Goal: Information Seeking & Learning: Learn about a topic

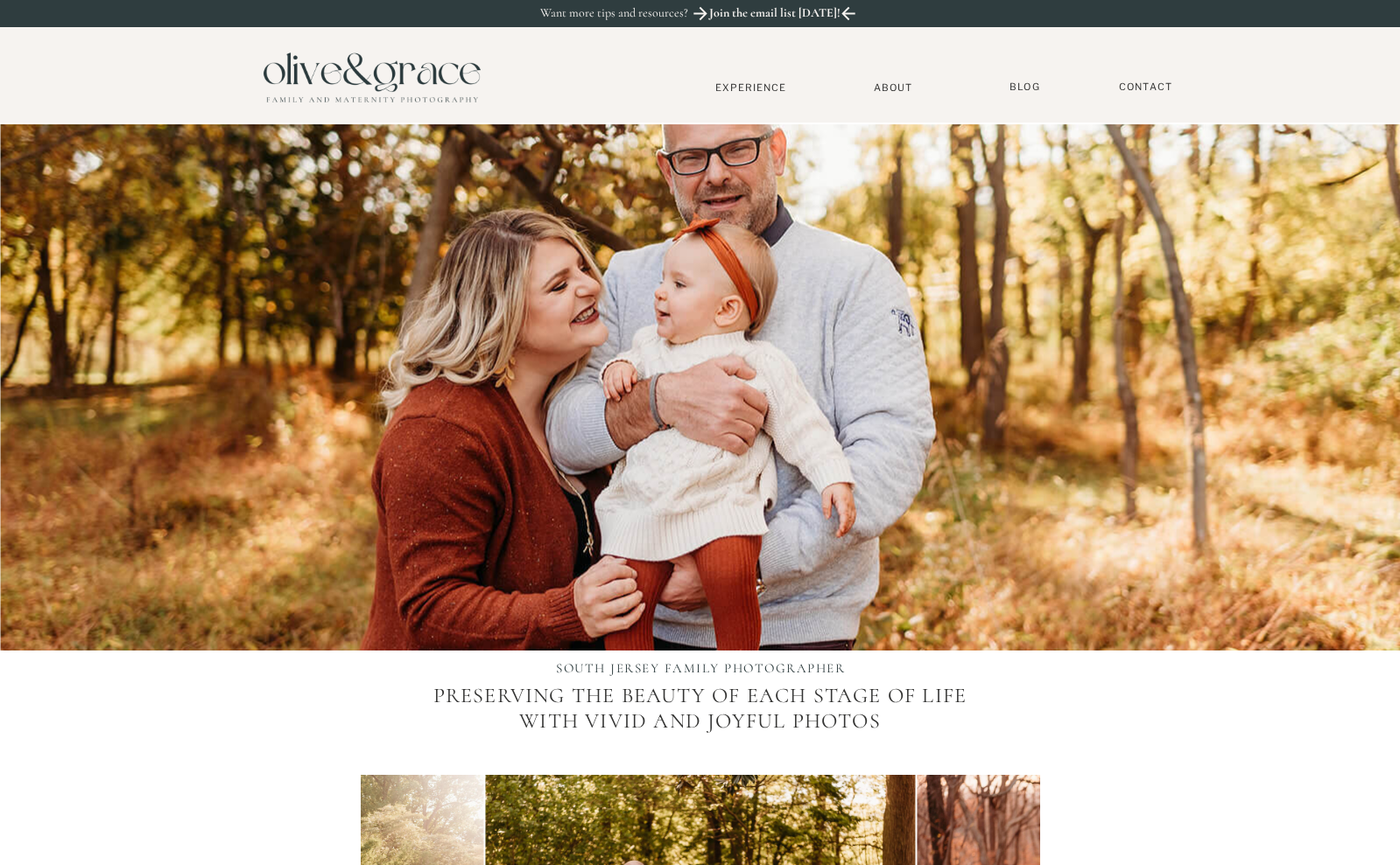
click at [892, 86] on nav "About" at bounding box center [894, 86] width 54 height 11
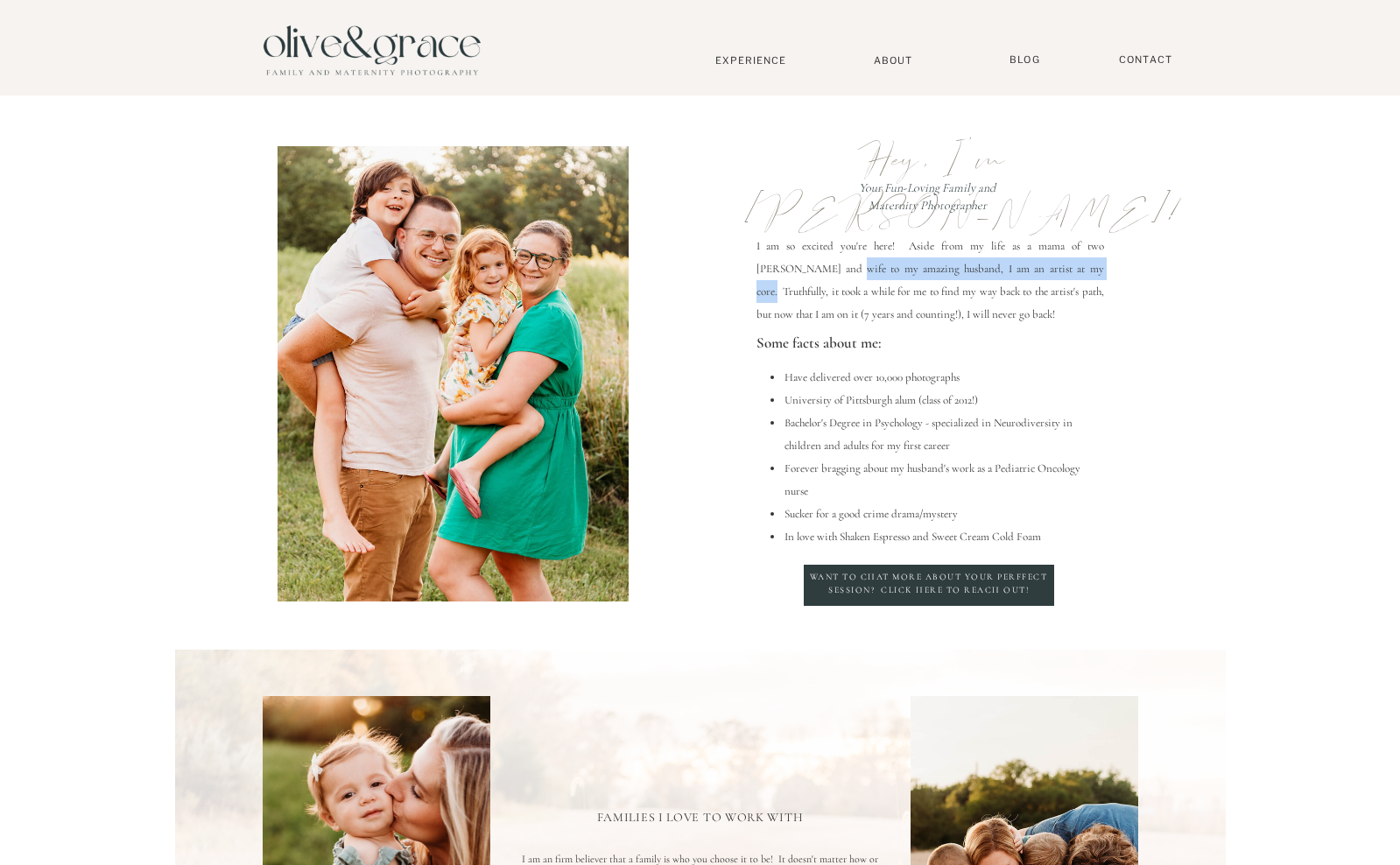
drag, startPoint x: 782, startPoint y: 275, endPoint x: 1034, endPoint y: 274, distance: 252.0
click at [1034, 274] on p "I am so excited you're here! Aside from my life as a mama of two littles and wi…" at bounding box center [930, 279] width 347 height 89
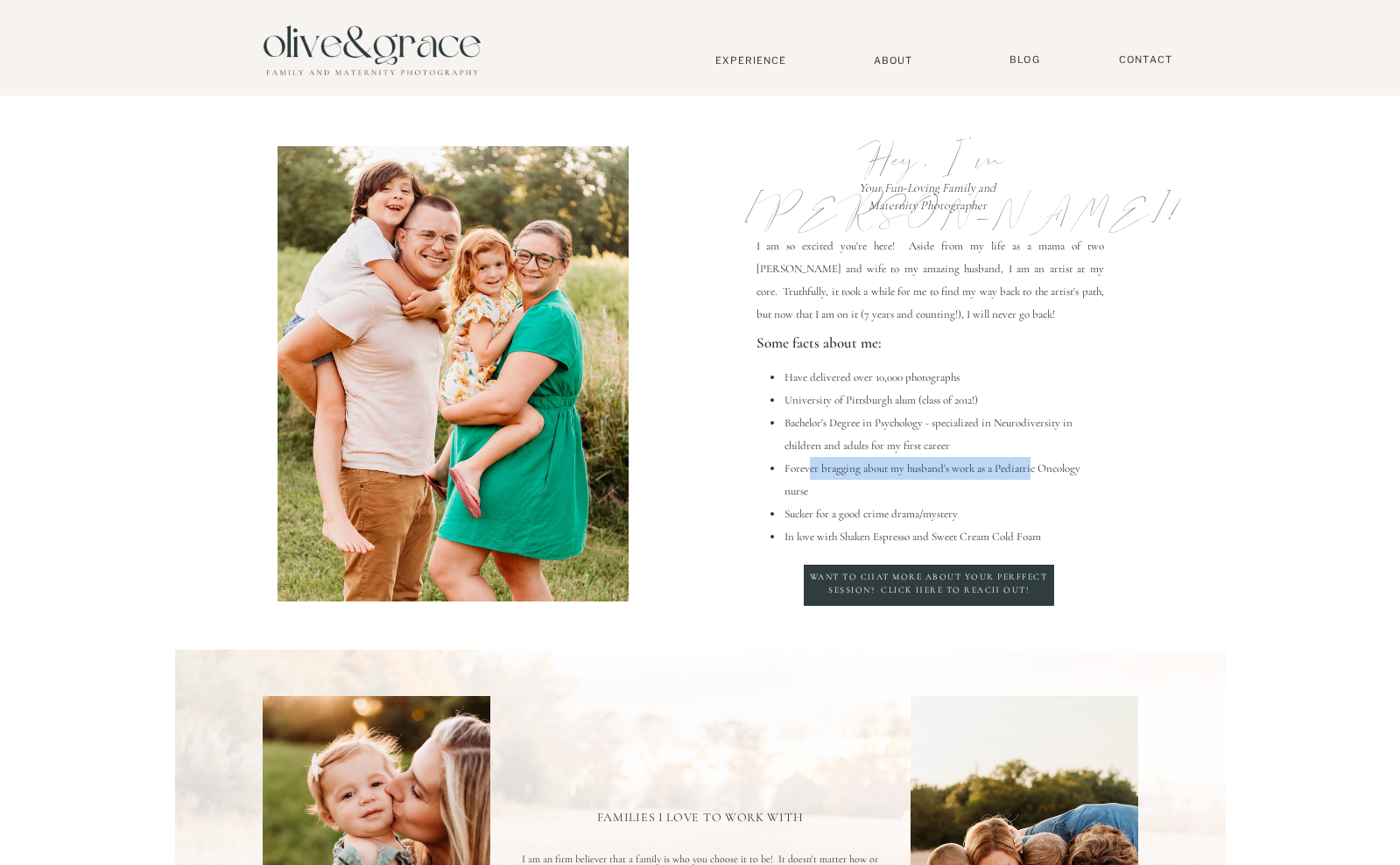
drag, startPoint x: 810, startPoint y: 472, endPoint x: 1031, endPoint y: 475, distance: 221.0
click at [1030, 475] on li "Forever bragging about my husband's work as a Pediatric Oncology nurse" at bounding box center [944, 480] width 320 height 46
click at [1031, 475] on li "Forever bragging about my husband's work as a Pediatric Oncology nurse" at bounding box center [944, 480] width 320 height 46
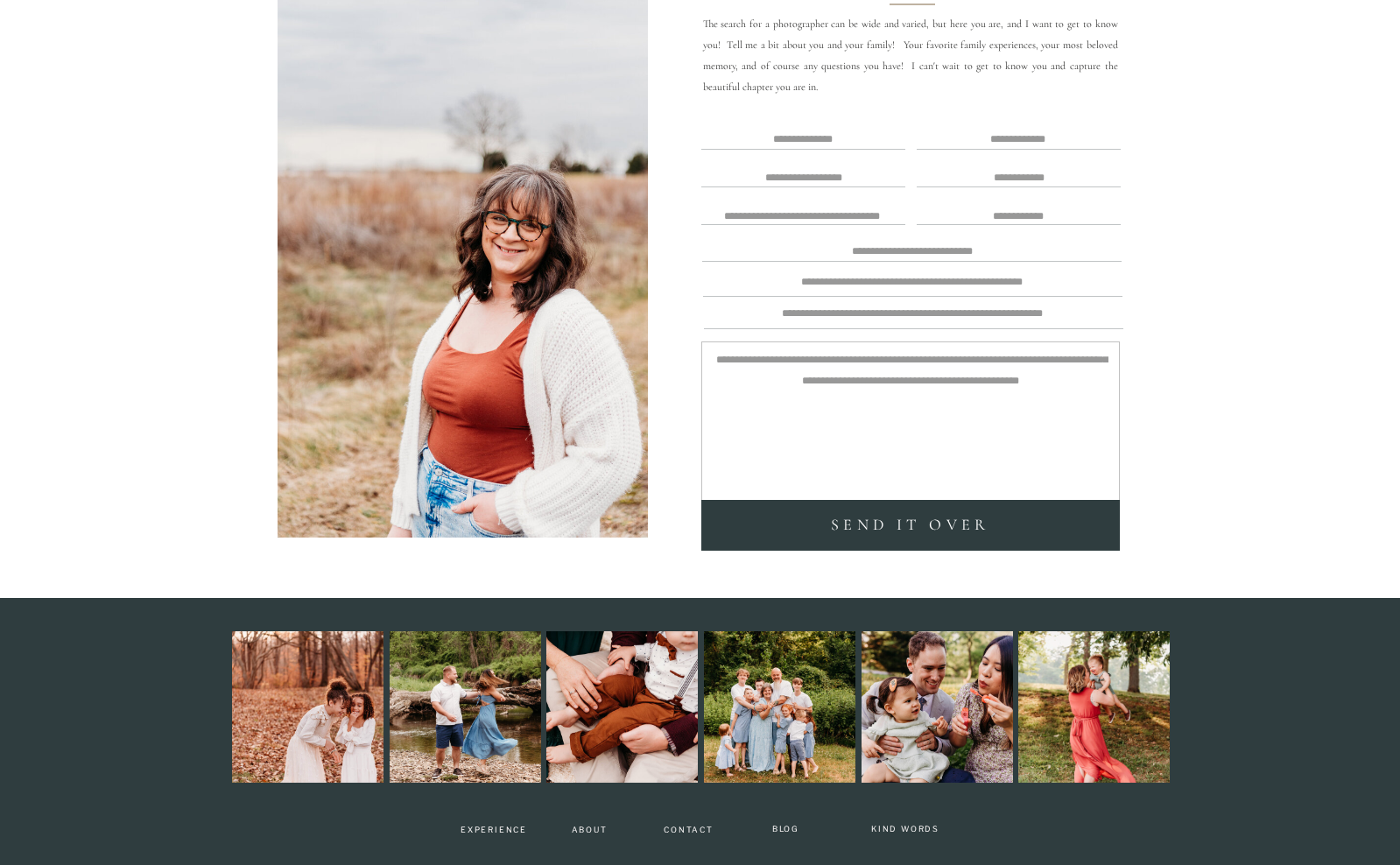
scroll to position [3679, 0]
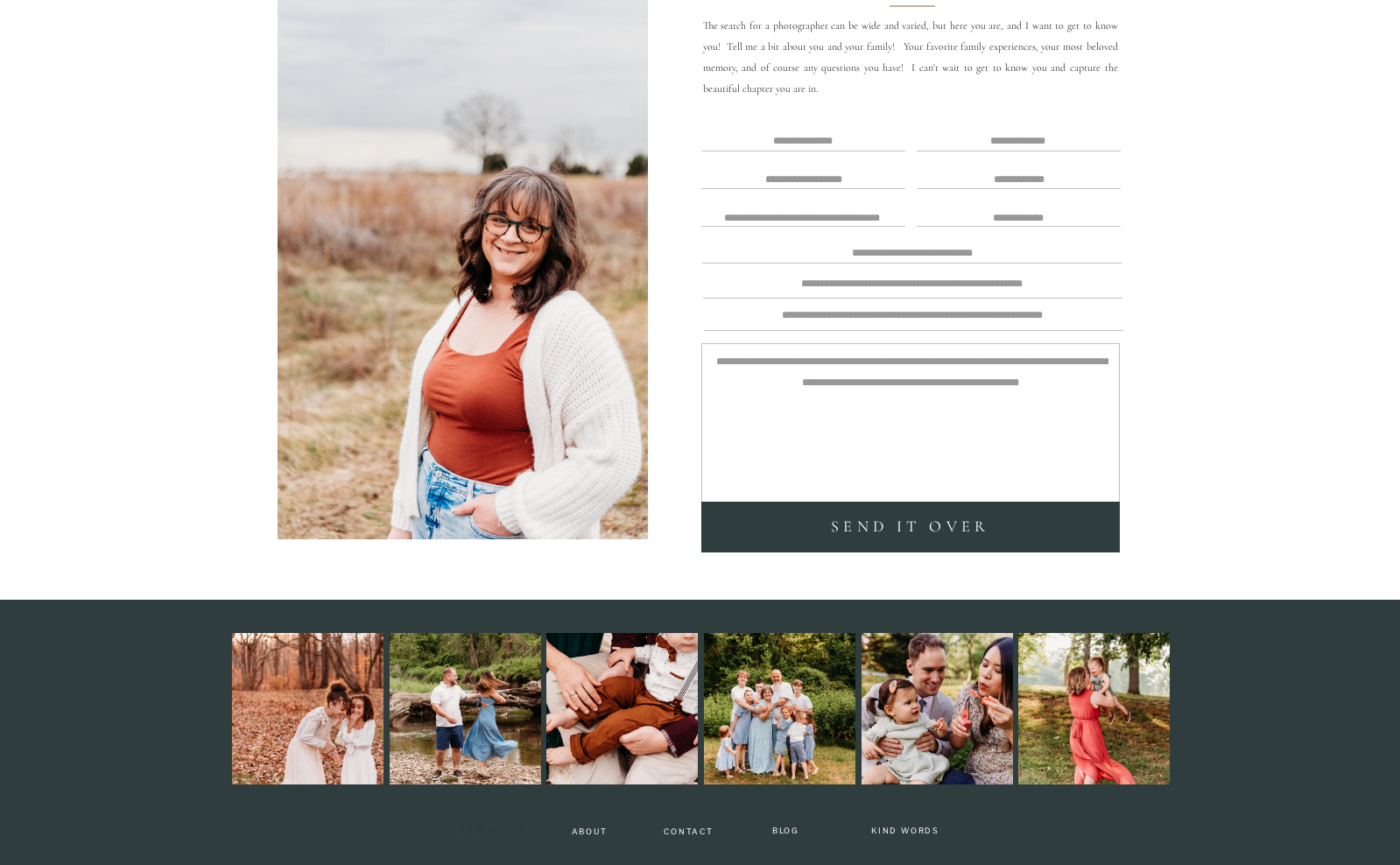
click at [506, 831] on nav "Experience" at bounding box center [494, 833] width 83 height 12
